Goal: Task Accomplishment & Management: Use online tool/utility

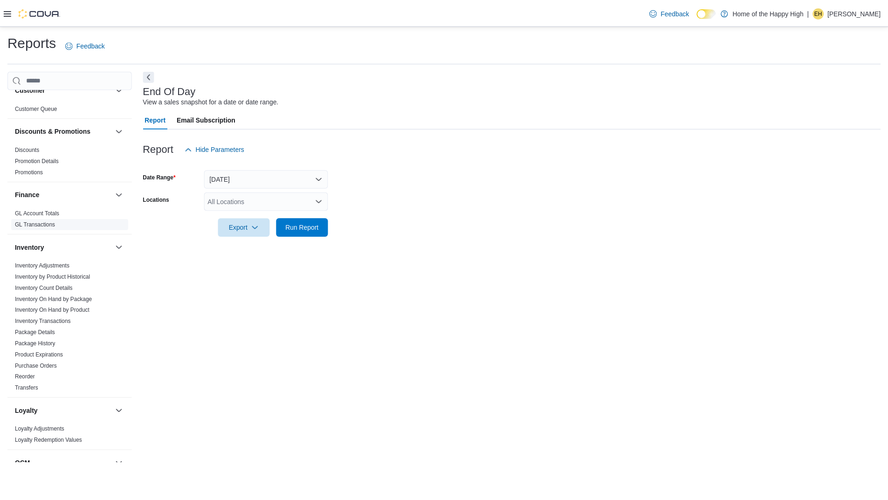
scroll to position [140, 0]
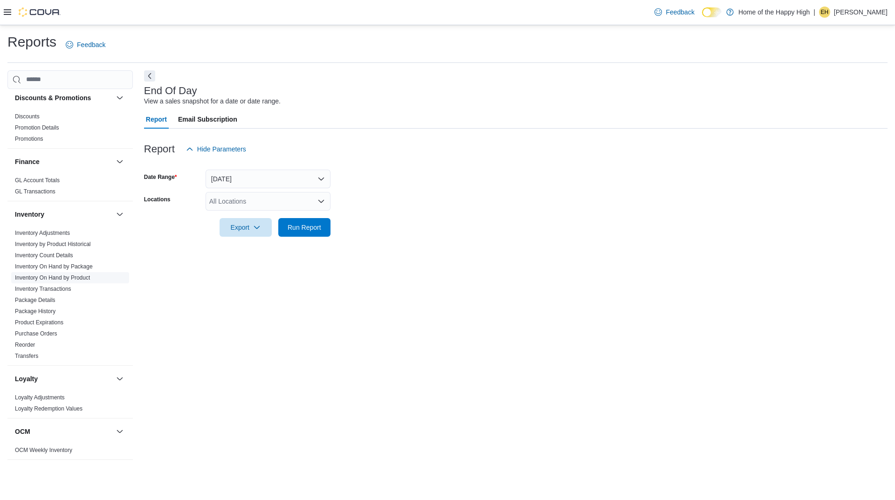
click at [74, 280] on link "Inventory On Hand by Product" at bounding box center [52, 278] width 75 height 7
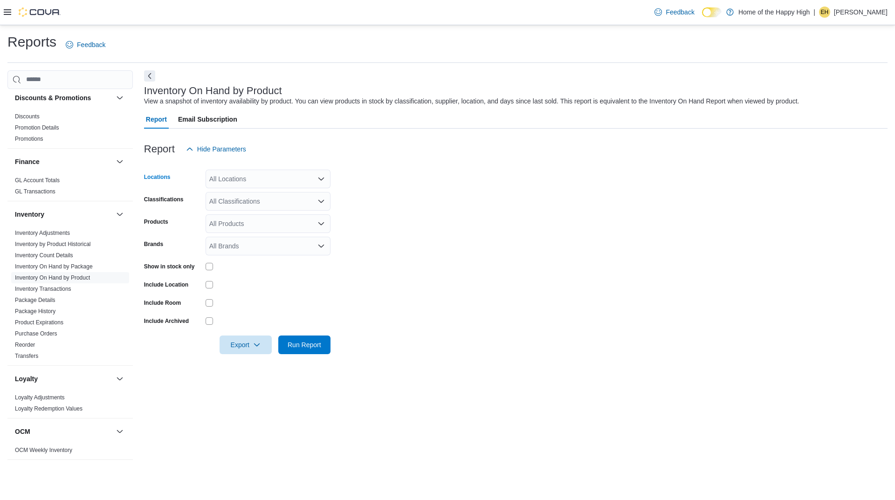
click at [275, 183] on div "All Locations" at bounding box center [268, 179] width 125 height 19
type input "****"
click at [283, 198] on span "Orillia - Mississauga St - Friendly Stranger" at bounding box center [305, 194] width 122 height 9
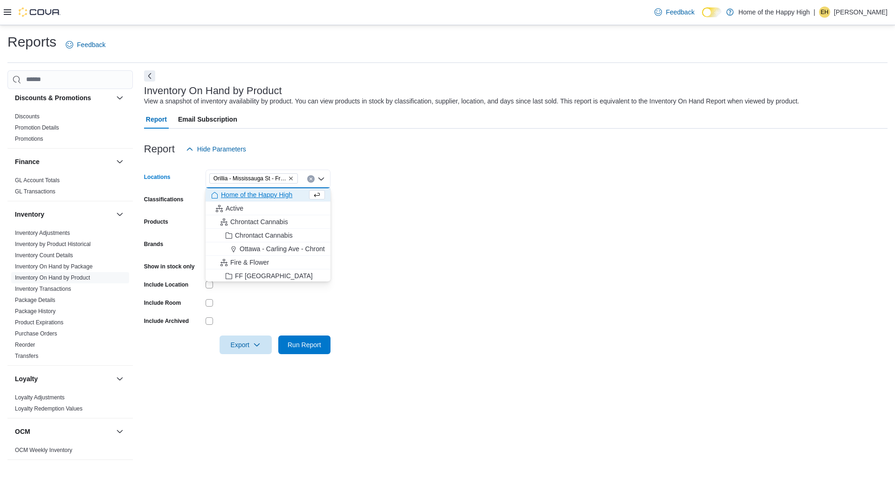
click at [472, 193] on form "Locations [GEOGRAPHIC_DATA] - [GEOGRAPHIC_DATA] St - Friendly Stranger Combo bo…" at bounding box center [516, 257] width 744 height 196
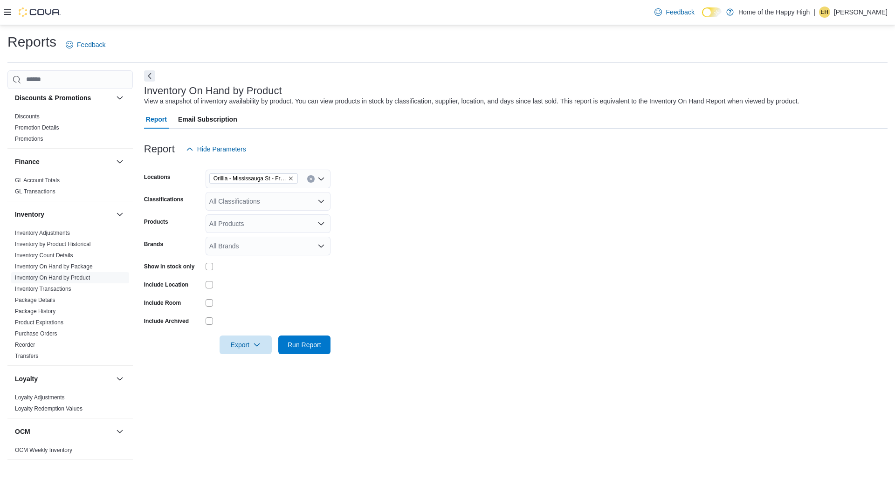
click at [286, 223] on div "All Products" at bounding box center [268, 224] width 125 height 19
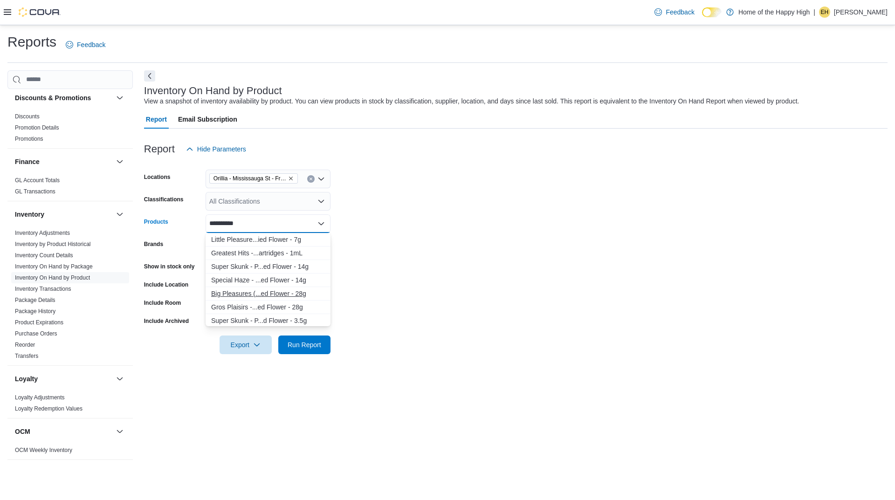
type input "**********"
click at [232, 294] on div "Big Pleasures (...ed Flower - 28g" at bounding box center [268, 293] width 114 height 9
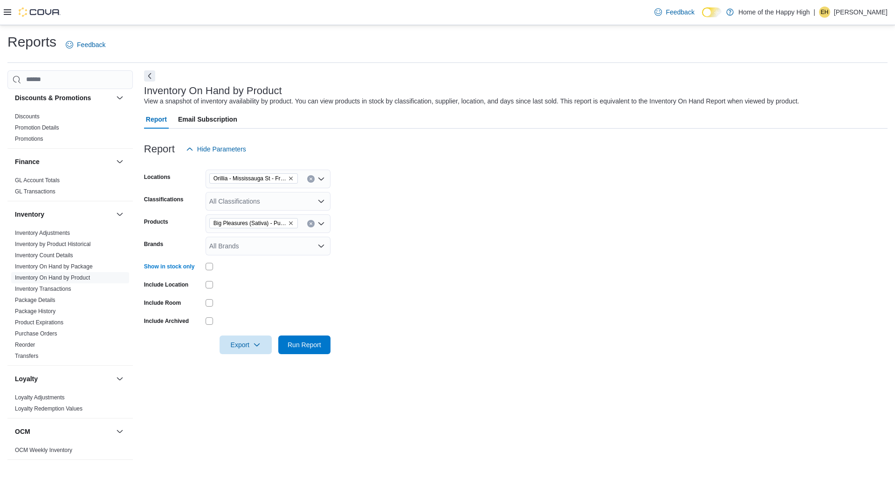
click at [302, 354] on div "Export Run Report" at bounding box center [237, 345] width 187 height 19
click at [306, 352] on span "Run Report" at bounding box center [304, 344] width 41 height 19
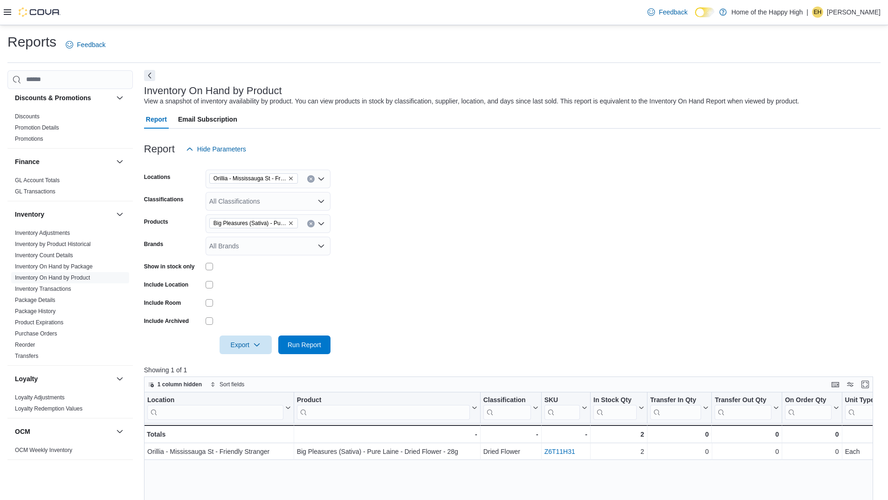
click at [153, 73] on button "Next" at bounding box center [149, 75] width 11 height 11
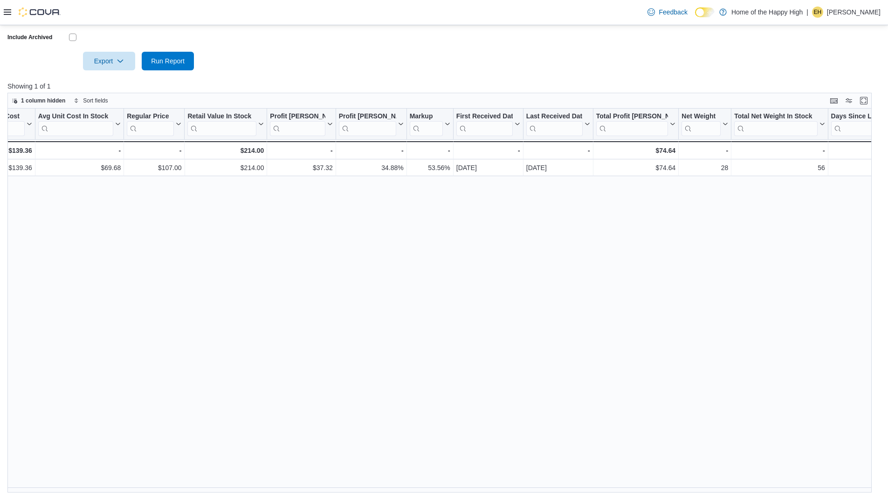
scroll to position [0, 781]
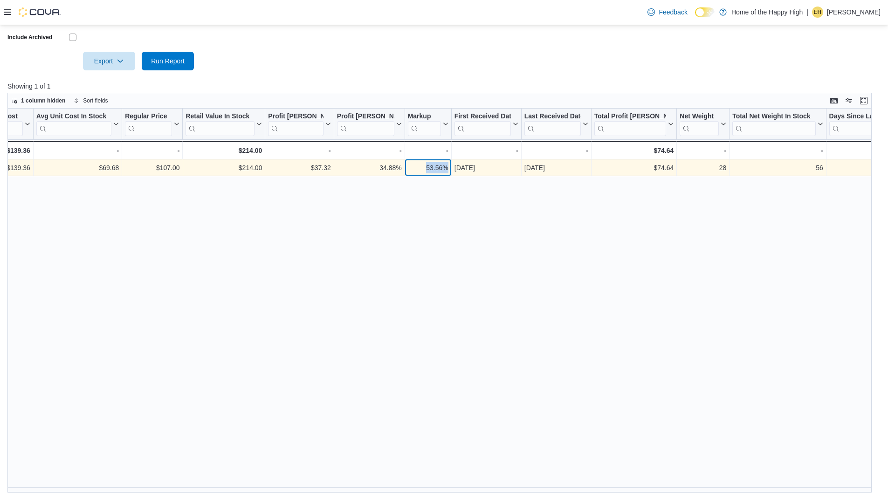
drag, startPoint x: 446, startPoint y: 171, endPoint x: 424, endPoint y: 173, distance: 22.5
click at [424, 173] on div "53.56%" at bounding box center [428, 167] width 41 height 11
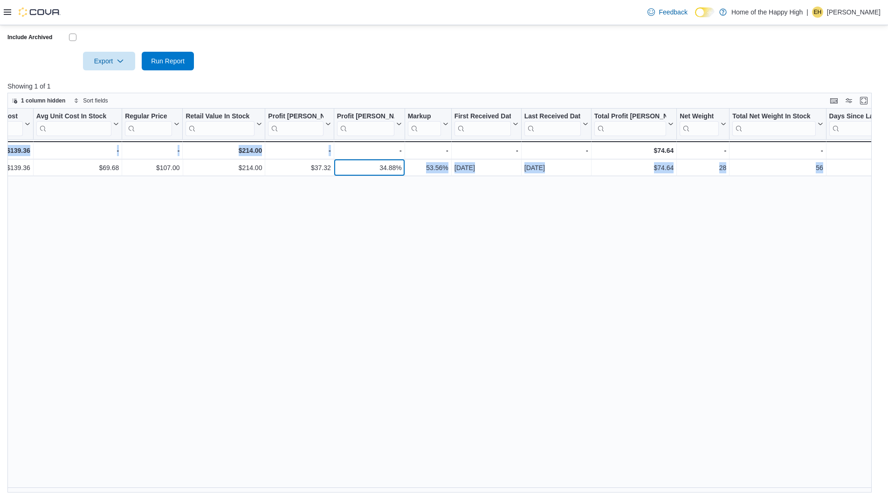
drag, startPoint x: 402, startPoint y: 166, endPoint x: 377, endPoint y: 177, distance: 27.8
click at [377, 177] on div "Location Click to view column header actions Product Click to view column heade…" at bounding box center [443, 301] width 872 height 384
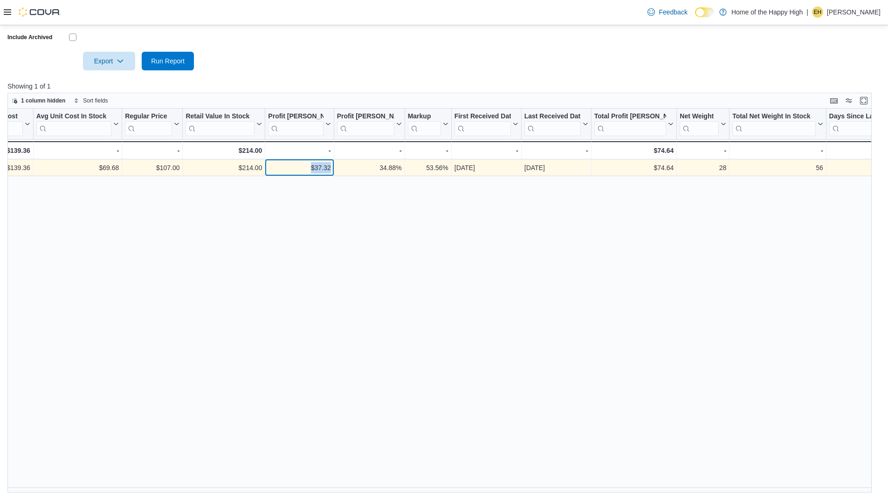
drag, startPoint x: 310, startPoint y: 169, endPoint x: 357, endPoint y: 163, distance: 47.0
click at [357, 163] on div "Each - Unit Type, column 9, row 1 $139.36 - In Stock Cost, column 10, row 1 $69…" at bounding box center [157, 168] width 1861 height 17
